Goal: Information Seeking & Learning: Learn about a topic

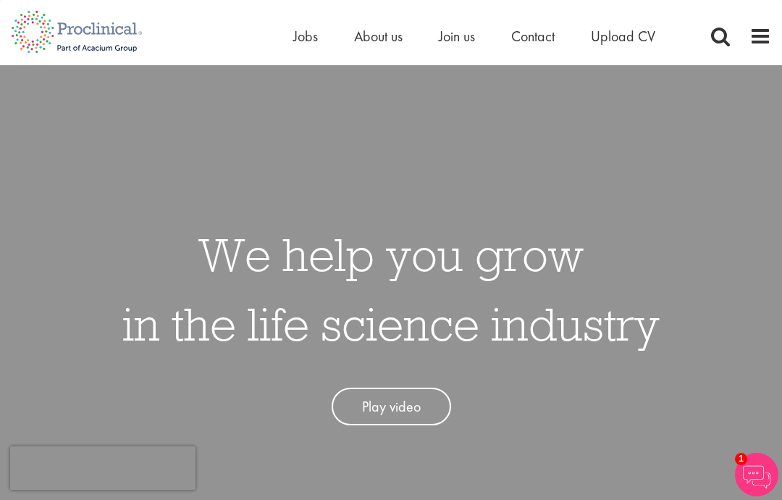
click at [3, 9] on img at bounding box center [77, 32] width 154 height 64
click at [89, 18] on img at bounding box center [77, 32] width 154 height 64
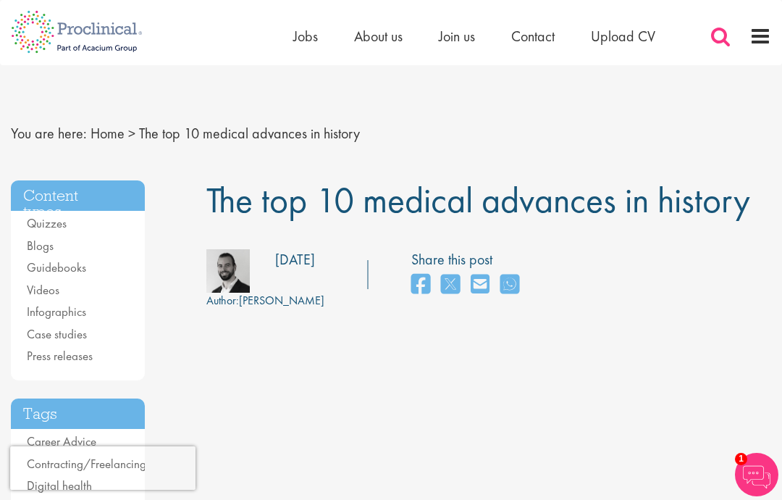
click at [723, 31] on span at bounding box center [721, 36] width 22 height 22
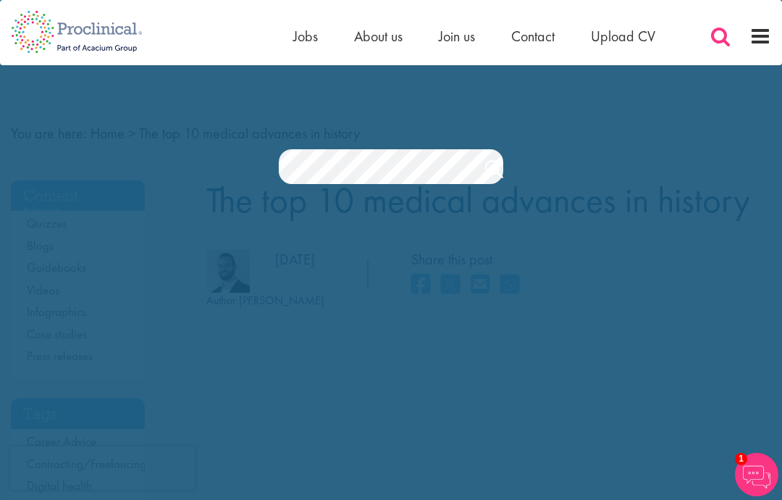
click at [717, 42] on span at bounding box center [721, 36] width 22 height 22
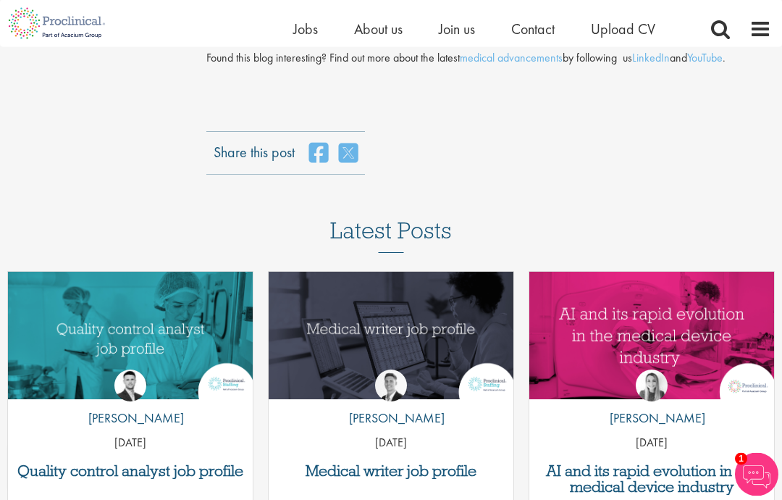
scroll to position [3970, 0]
